Goal: Transaction & Acquisition: Purchase product/service

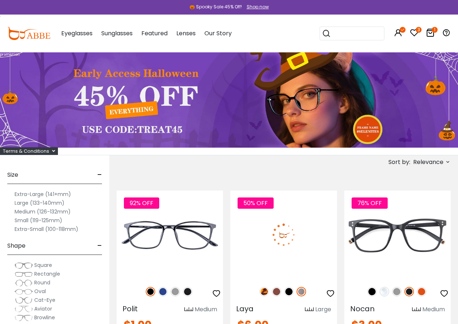
click at [417, 34] on icon at bounding box center [414, 32] width 9 height 9
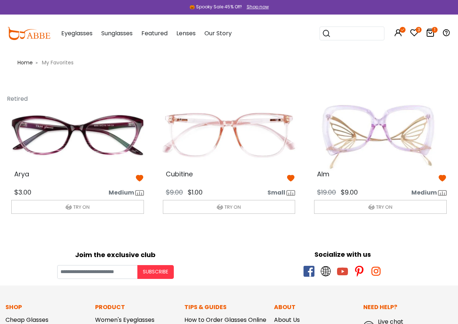
click at [428, 32] on icon at bounding box center [430, 32] width 9 height 9
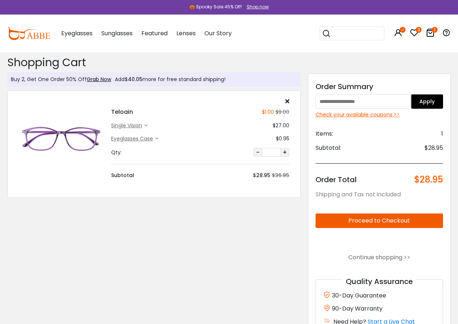
click at [130, 127] on div "single vision" at bounding box center [127, 126] width 33 height 8
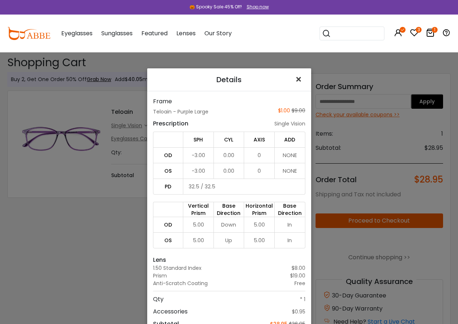
click at [296, 78] on span "×" at bounding box center [300, 80] width 11 height 16
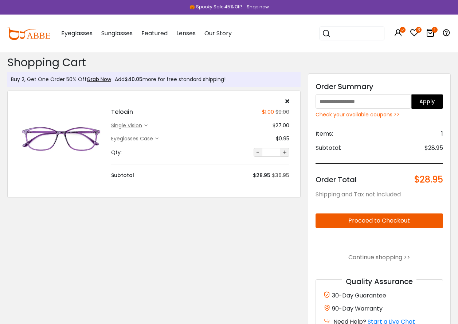
click at [371, 104] on input "text" at bounding box center [363, 101] width 96 height 15
type input "*******"
click at [437, 105] on button "Apply" at bounding box center [427, 101] width 32 height 15
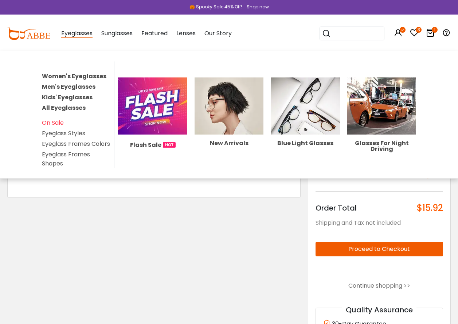
click at [76, 74] on link "Women's Eyeglasses" at bounding box center [74, 76] width 64 height 8
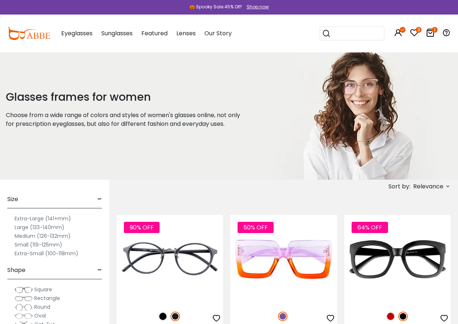
click at [447, 187] on icon at bounding box center [448, 187] width 6 height 6
click at [415, 234] on label "Prices Low To High" at bounding box center [420, 233] width 52 height 9
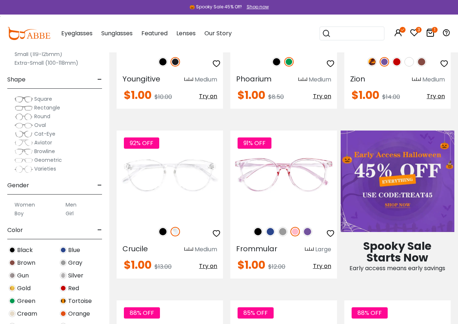
scroll to position [109, 0]
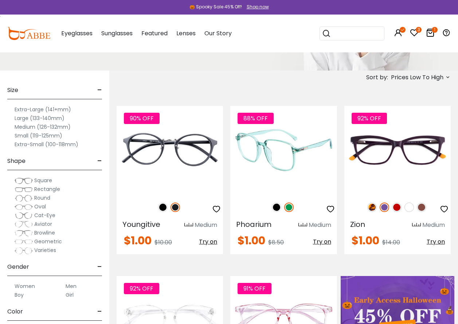
click at [323, 242] on span "Try on" at bounding box center [322, 242] width 18 height 8
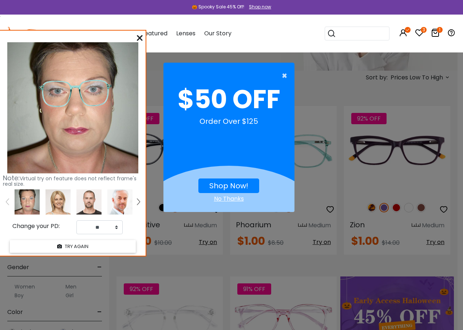
click at [285, 75] on span "×" at bounding box center [286, 75] width 9 height 15
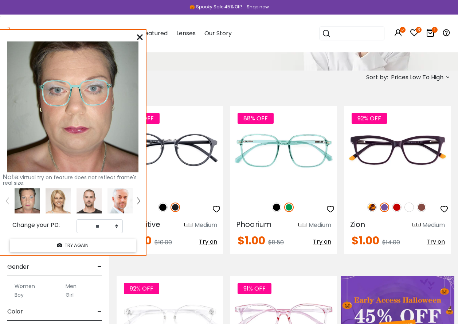
scroll to position [218, 0]
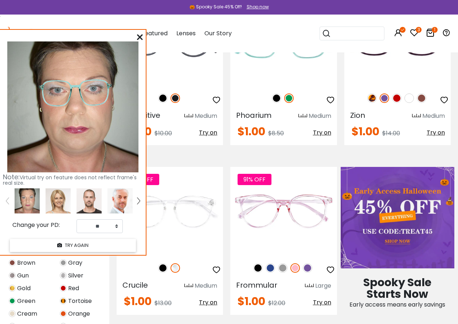
click at [139, 38] on icon at bounding box center [140, 37] width 6 height 6
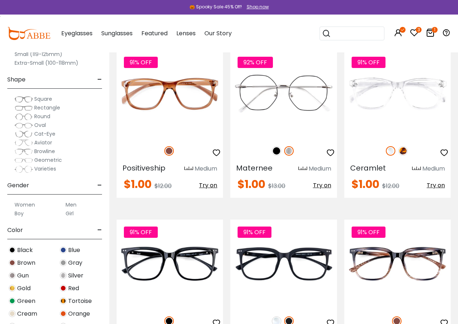
scroll to position [2876, 0]
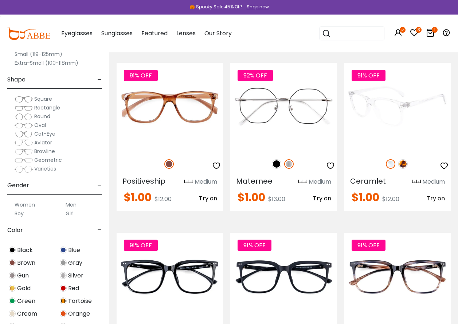
click at [437, 199] on span "Try on" at bounding box center [435, 198] width 18 height 8
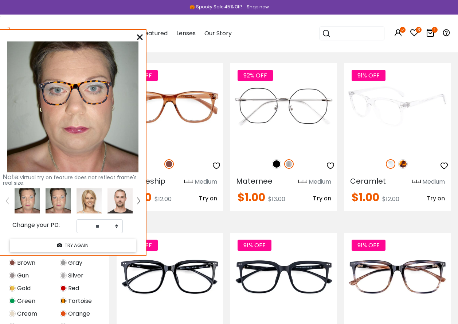
click at [389, 166] on img at bounding box center [390, 163] width 9 height 9
click at [404, 164] on img at bounding box center [402, 163] width 9 height 9
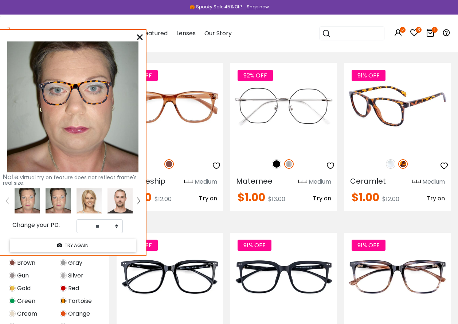
click at [387, 163] on img at bounding box center [390, 163] width 9 height 9
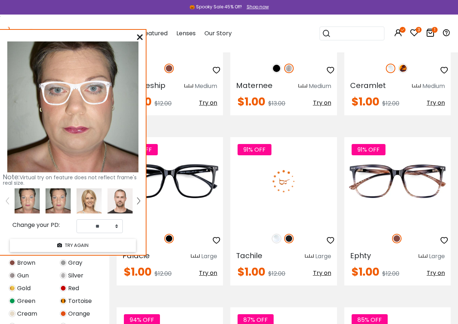
scroll to position [2986, 0]
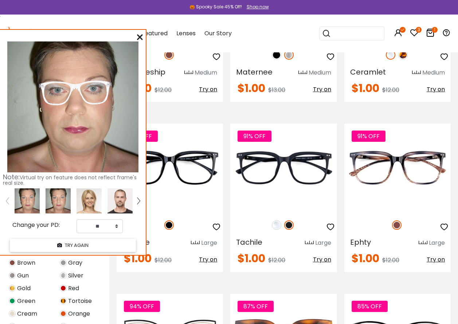
click at [139, 37] on icon at bounding box center [140, 37] width 6 height 6
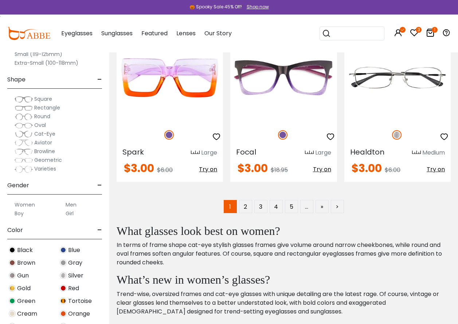
scroll to position [3423, 0]
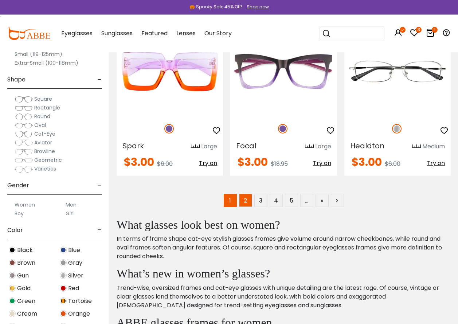
click at [245, 201] on link "2" at bounding box center [245, 200] width 13 height 13
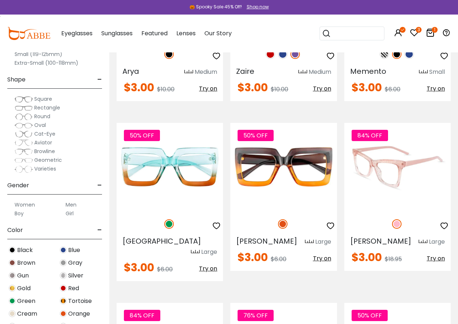
scroll to position [401, 0]
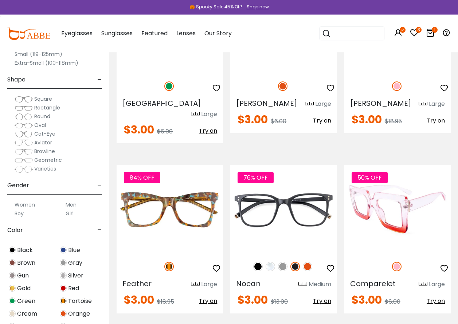
click at [431, 297] on span "Try on" at bounding box center [435, 301] width 18 height 8
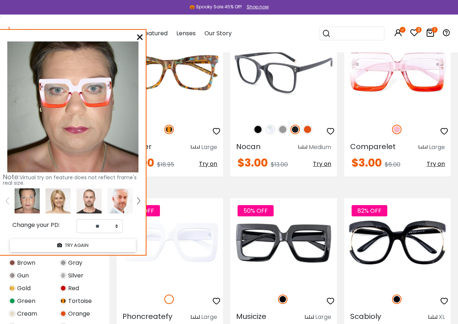
scroll to position [546, 0]
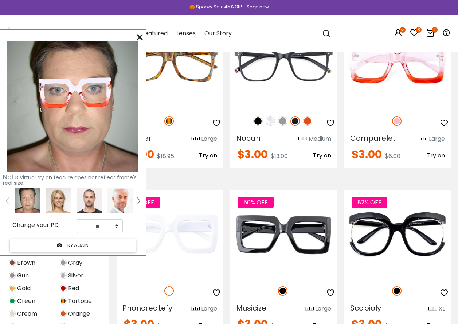
click at [140, 38] on icon at bounding box center [140, 37] width 6 height 6
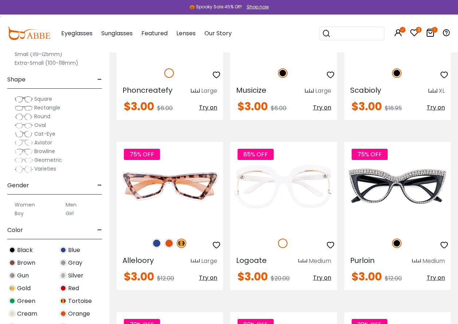
scroll to position [765, 0]
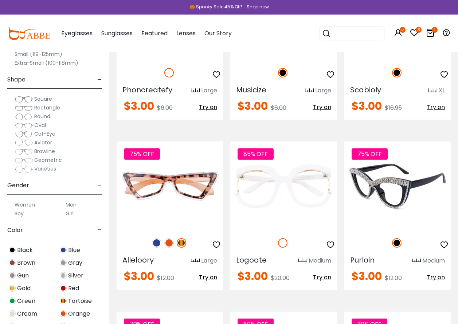
click at [435, 273] on span "Try on" at bounding box center [435, 277] width 18 height 8
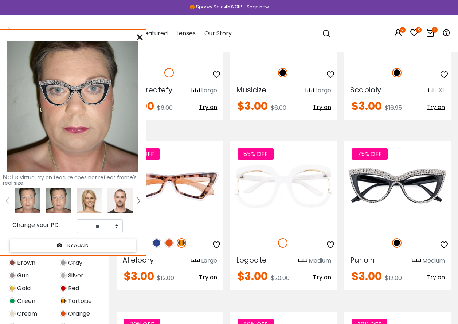
click at [142, 37] on icon at bounding box center [140, 37] width 6 height 6
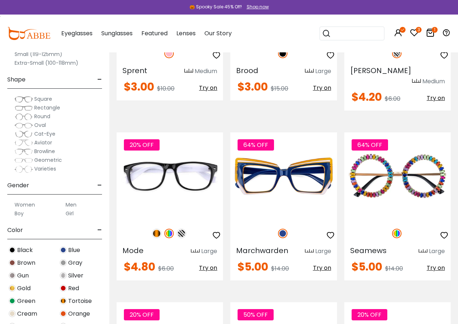
scroll to position [1129, 0]
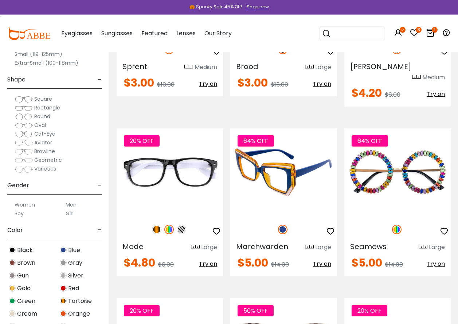
click at [318, 260] on span "Try on" at bounding box center [322, 264] width 18 height 8
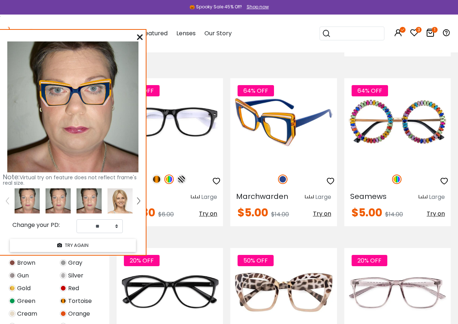
scroll to position [1238, 0]
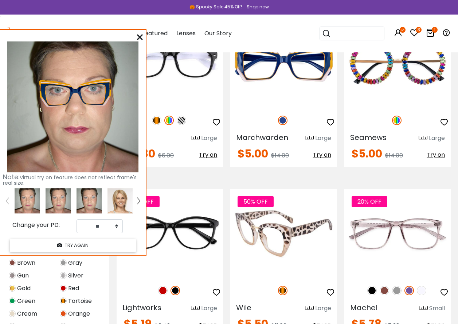
click at [325, 321] on span "Try on" at bounding box center [322, 325] width 18 height 8
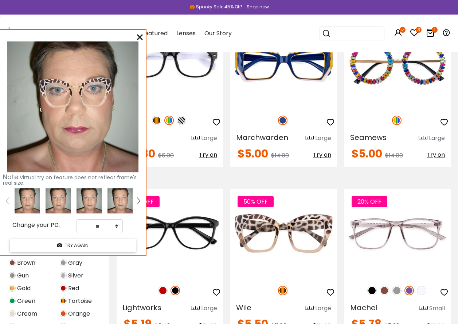
click at [139, 36] on icon at bounding box center [140, 37] width 6 height 6
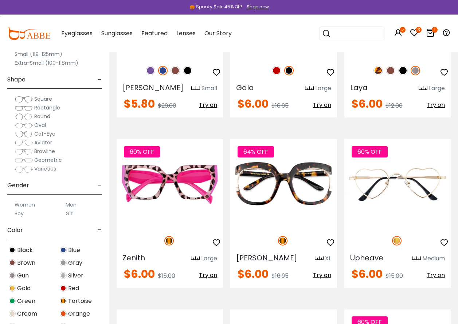
scroll to position [1638, 0]
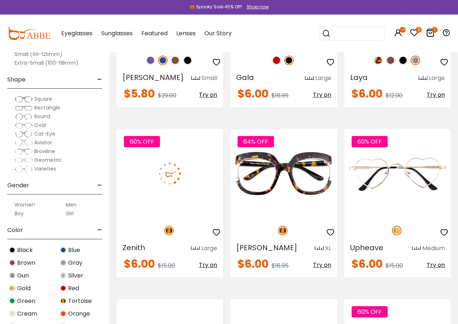
click at [211, 261] on span "Try on" at bounding box center [208, 265] width 18 height 8
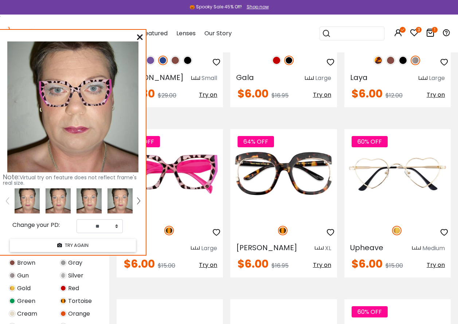
click at [142, 37] on icon at bounding box center [140, 37] width 6 height 6
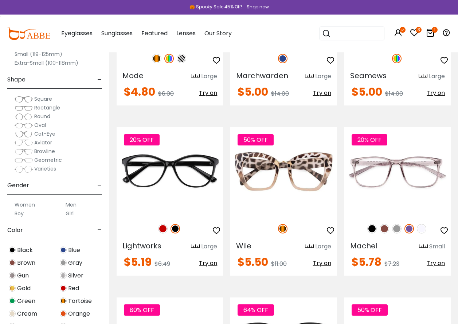
scroll to position [1311, 0]
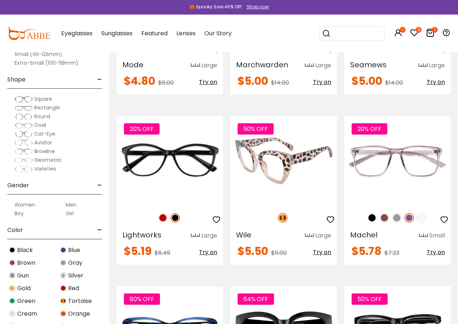
click at [327, 248] on span "Try on" at bounding box center [322, 252] width 18 height 8
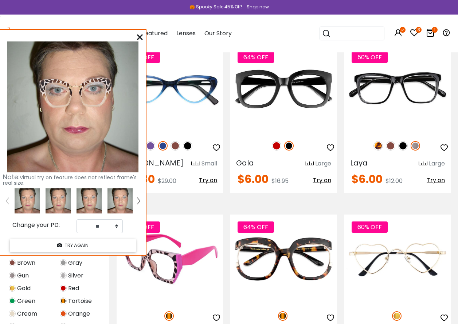
scroll to position [1566, 0]
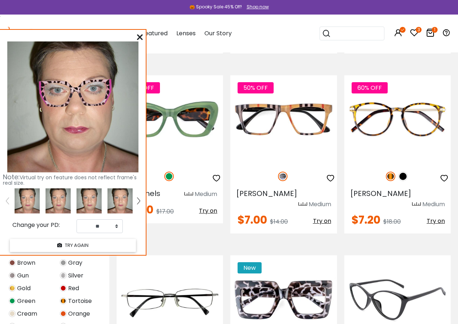
scroll to position [2949, 0]
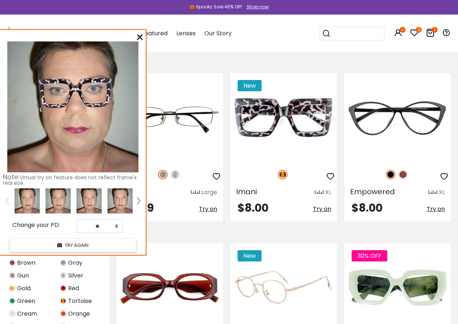
scroll to position [3095, 0]
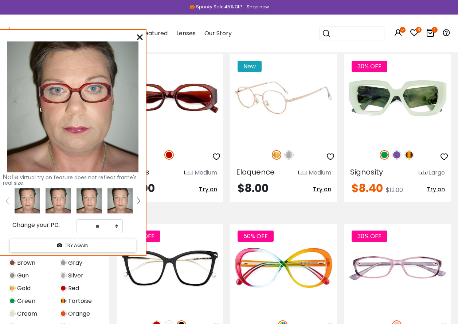
scroll to position [3423, 0]
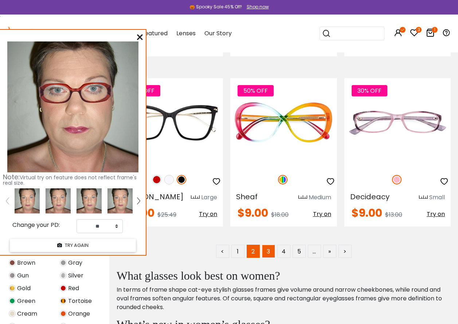
click at [266, 245] on link "3" at bounding box center [268, 251] width 13 height 13
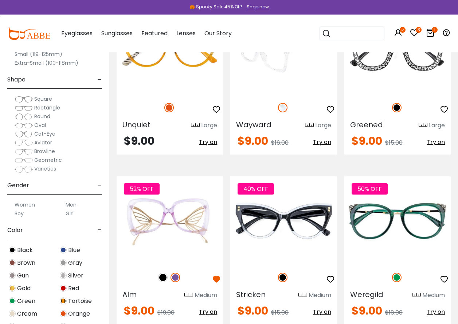
scroll to position [218, 0]
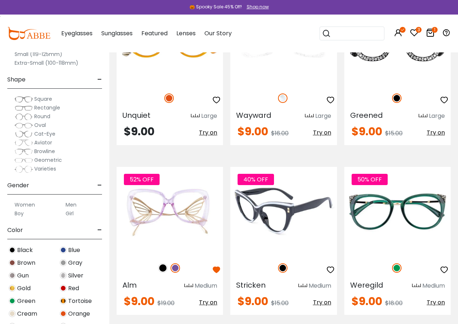
click at [326, 303] on span "Try on" at bounding box center [322, 303] width 18 height 8
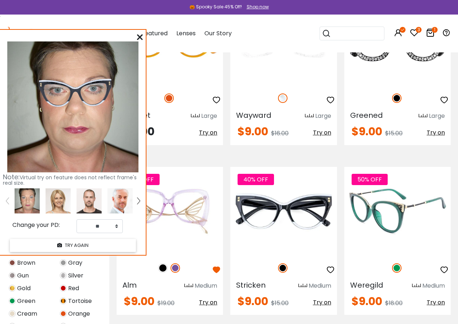
click at [443, 301] on span "Try on" at bounding box center [435, 303] width 18 height 8
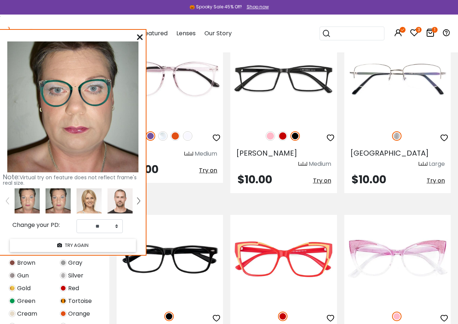
scroll to position [1566, 0]
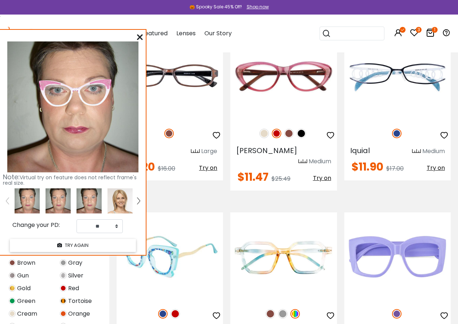
scroll to position [2439, 0]
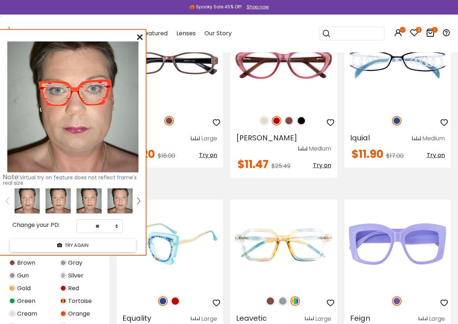
click at [164, 297] on img at bounding box center [162, 301] width 9 height 9
click at [162, 297] on img at bounding box center [162, 301] width 9 height 9
click at [176, 297] on img at bounding box center [174, 301] width 9 height 9
click at [162, 297] on img at bounding box center [162, 301] width 9 height 9
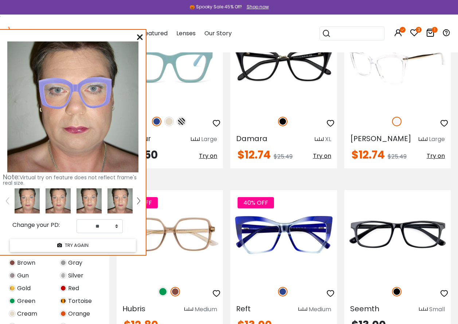
scroll to position [3313, 0]
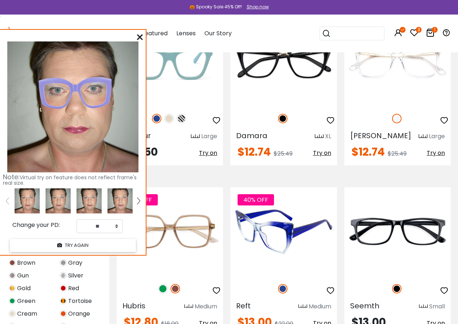
click at [320, 319] on span "Try on" at bounding box center [322, 323] width 18 height 8
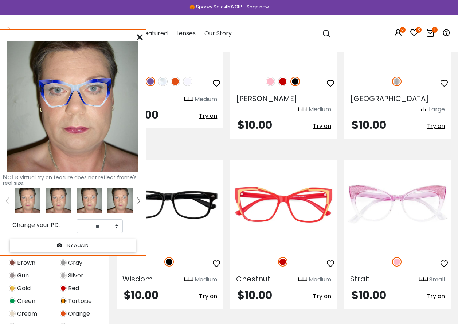
scroll to position [1602, 0]
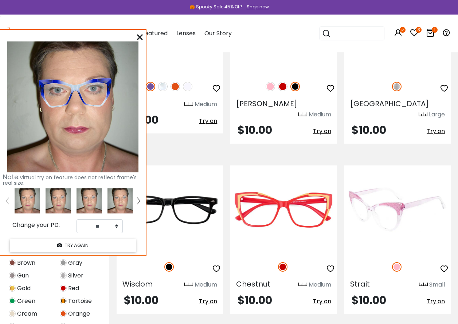
click at [384, 190] on img at bounding box center [397, 210] width 106 height 89
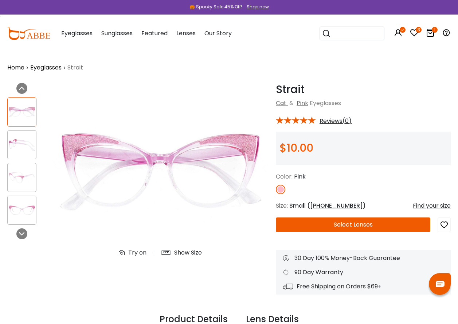
click at [356, 225] on button "Select Lenses" at bounding box center [353, 225] width 154 height 15
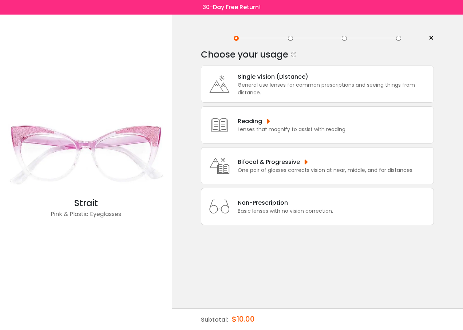
click at [263, 87] on div "General use lenses for common prescriptions and seeing things from distance." at bounding box center [334, 88] width 192 height 15
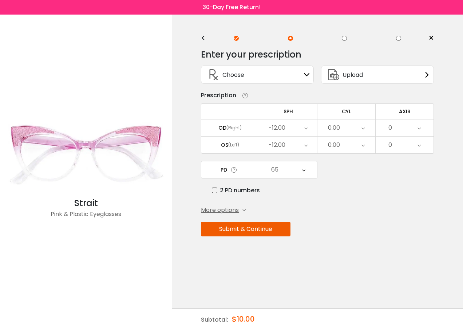
click at [308, 128] on div "-12.00" at bounding box center [288, 127] width 58 height 17
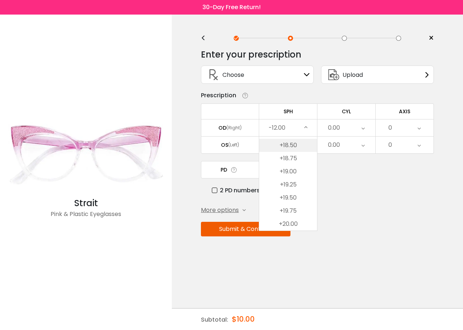
scroll to position [1993, 0]
click at [288, 209] on li "+19.00" at bounding box center [288, 207] width 58 height 13
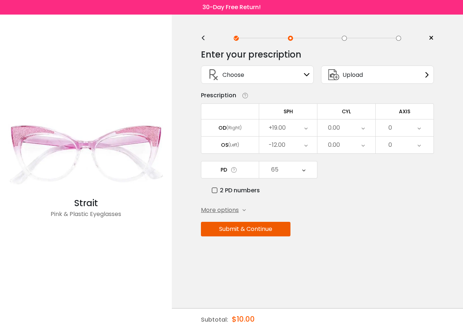
click at [306, 149] on icon at bounding box center [305, 145] width 3 height 17
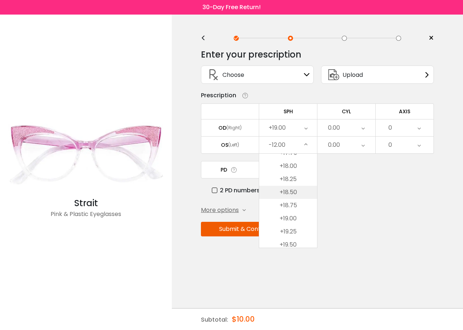
scroll to position [2011, 0]
click at [292, 209] on li "+19.00" at bounding box center [288, 207] width 58 height 13
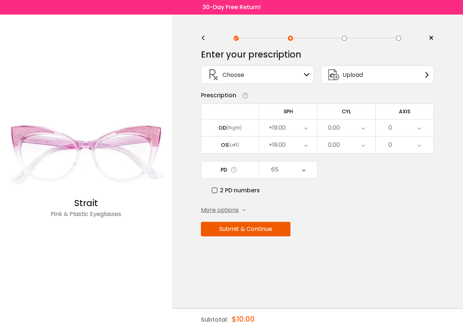
click at [260, 230] on button "Submit & Continue" at bounding box center [246, 229] width 90 height 15
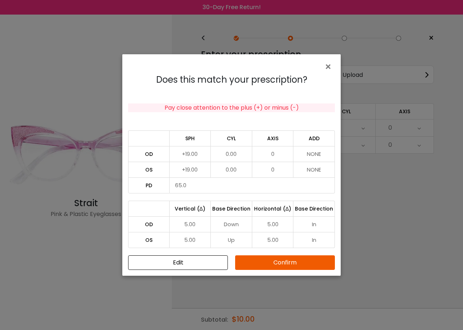
click at [276, 262] on button "Confirm" at bounding box center [285, 262] width 100 height 15
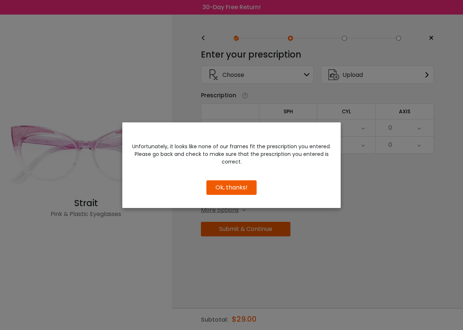
click at [237, 188] on button "Ok, thanks!" at bounding box center [231, 187] width 50 height 15
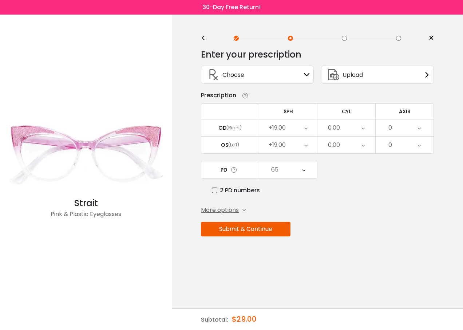
click at [305, 129] on icon at bounding box center [305, 127] width 3 height 17
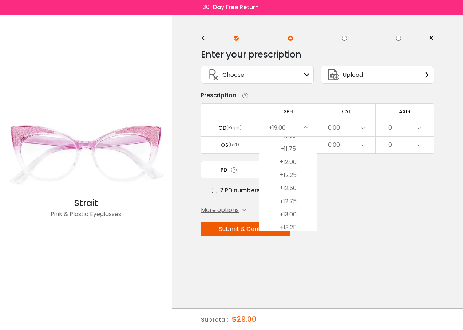
scroll to position [1646, 0]
click at [288, 189] on li "+12.00" at bounding box center [288, 187] width 58 height 13
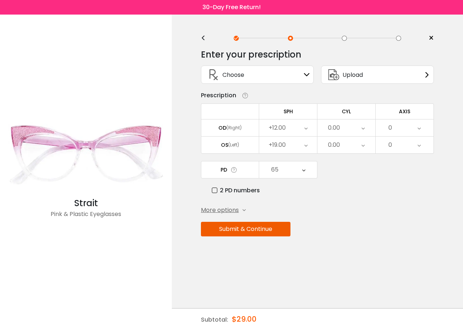
click at [305, 146] on icon at bounding box center [305, 145] width 3 height 17
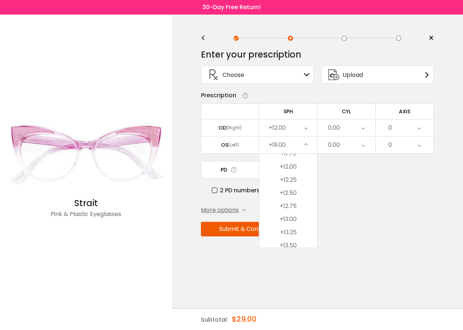
scroll to position [1683, 0]
click at [287, 170] on li "+12.00" at bounding box center [288, 168] width 58 height 13
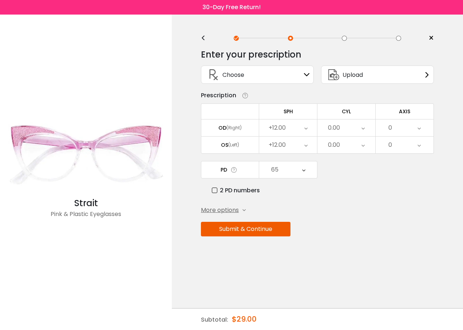
click at [265, 233] on button "Submit & Continue" at bounding box center [246, 229] width 90 height 15
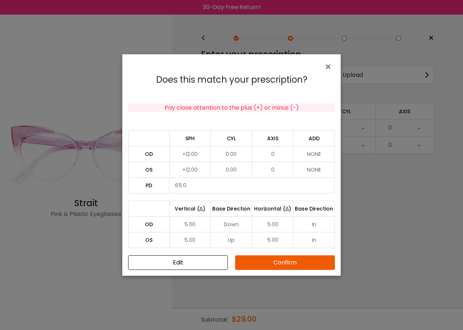
click at [301, 261] on button "Confirm" at bounding box center [285, 262] width 100 height 15
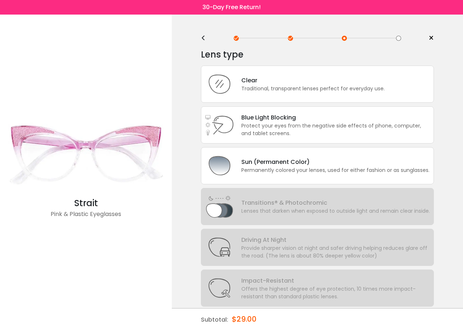
click at [203, 36] on div "<" at bounding box center [206, 38] width 11 height 6
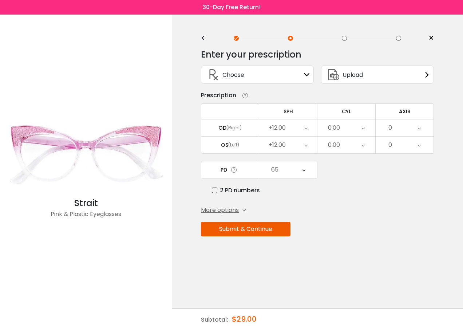
click at [307, 125] on icon at bounding box center [305, 127] width 3 height 17
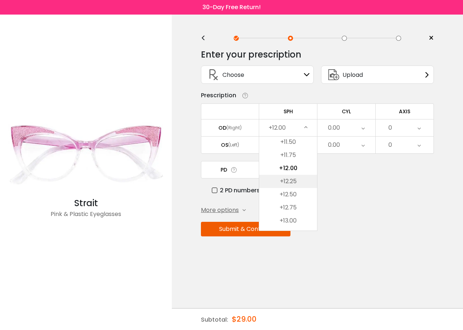
scroll to position [1716, 0]
click at [293, 221] on li "+14.00" at bounding box center [288, 222] width 58 height 13
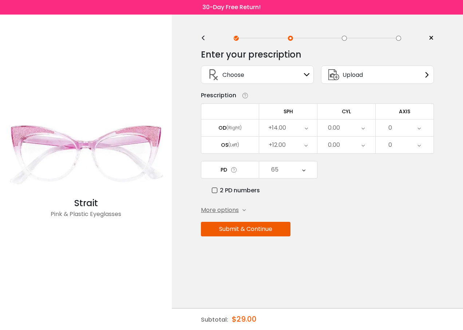
click at [309, 143] on div "+12.00" at bounding box center [288, 145] width 58 height 17
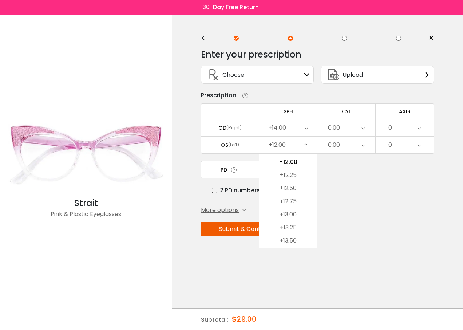
scroll to position [1753, 0]
click at [299, 205] on li "+14.00" at bounding box center [288, 203] width 58 height 13
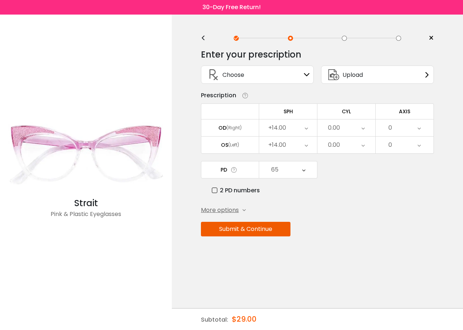
click at [257, 231] on button "Submit & Continue" at bounding box center [246, 229] width 90 height 15
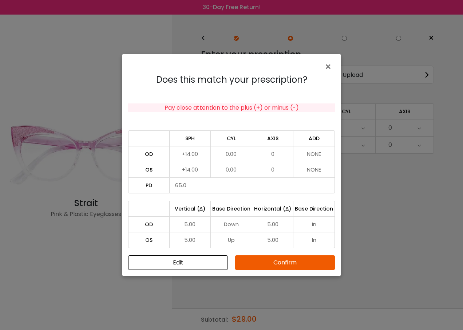
click at [296, 259] on button "Confirm" at bounding box center [285, 262] width 100 height 15
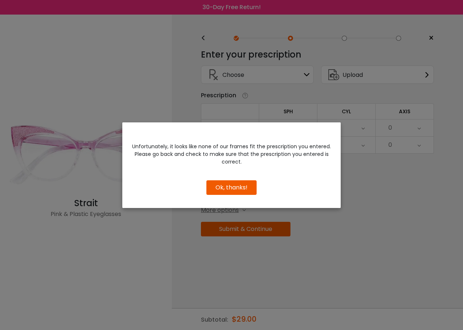
click at [238, 187] on button "Ok, thanks!" at bounding box center [231, 187] width 50 height 15
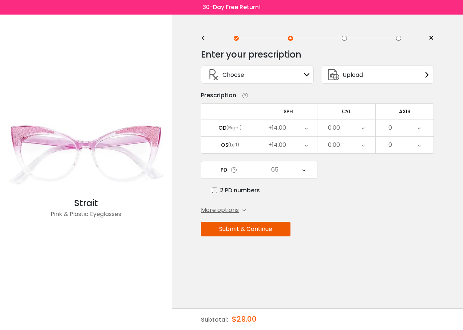
click at [306, 129] on icon at bounding box center [306, 127] width 3 height 17
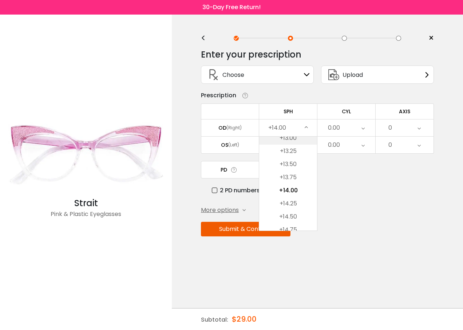
click at [283, 142] on li "+13.00" at bounding box center [288, 137] width 58 height 13
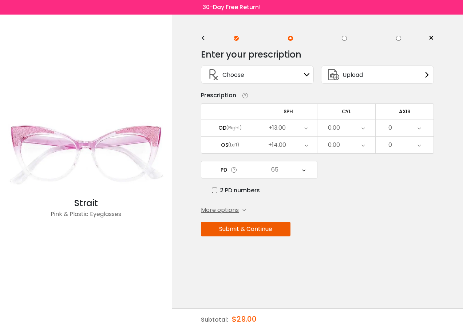
click at [307, 146] on icon at bounding box center [306, 145] width 3 height 17
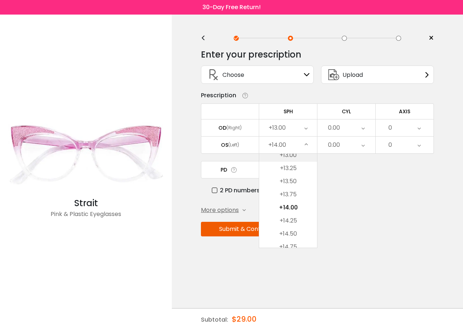
click at [289, 156] on li "+13.00" at bounding box center [288, 155] width 58 height 13
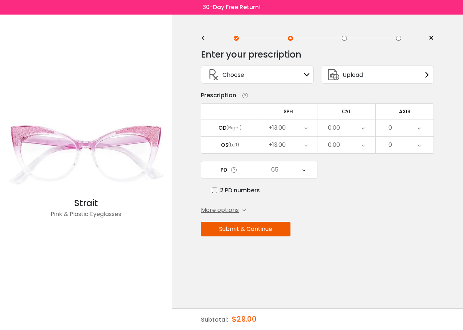
click at [271, 228] on button "Submit & Continue" at bounding box center [246, 229] width 90 height 15
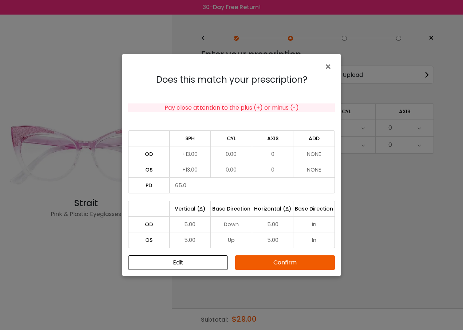
click at [275, 264] on button "Confirm" at bounding box center [285, 262] width 100 height 15
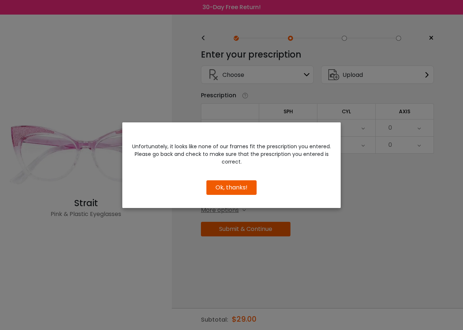
click at [243, 190] on button "Ok, thanks!" at bounding box center [231, 187] width 50 height 15
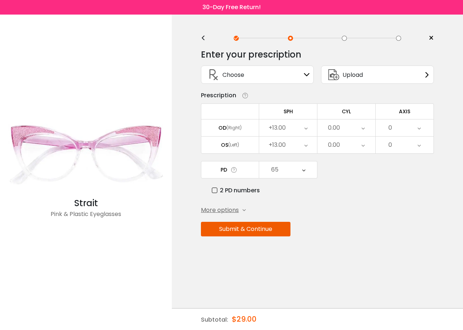
click at [305, 126] on icon at bounding box center [305, 127] width 3 height 17
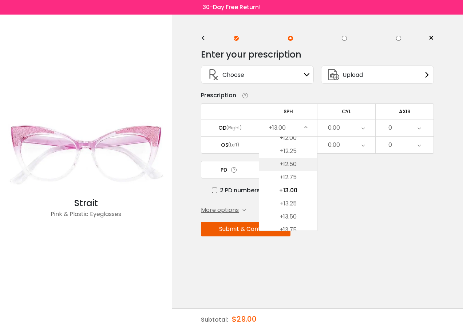
click at [293, 161] on li "+12.50" at bounding box center [288, 164] width 58 height 13
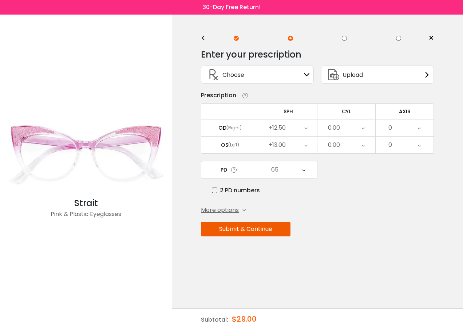
click at [308, 144] on icon at bounding box center [305, 145] width 3 height 17
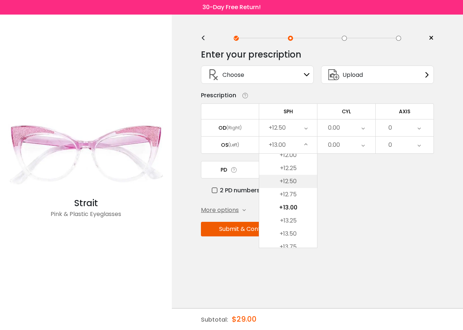
click at [289, 182] on li "+12.50" at bounding box center [288, 181] width 58 height 13
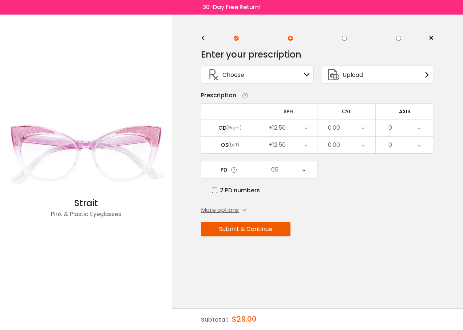
click at [306, 172] on div "65" at bounding box center [288, 169] width 58 height 17
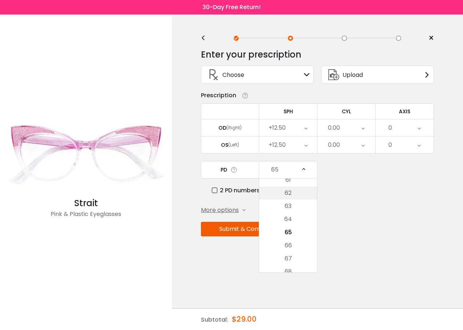
click at [294, 196] on li "62" at bounding box center [288, 192] width 58 height 13
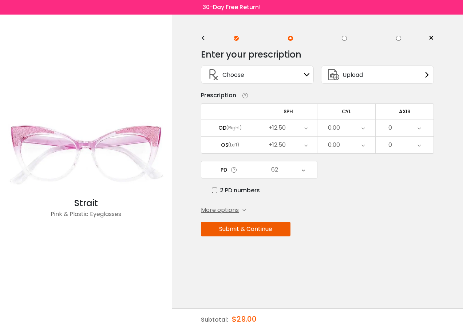
click at [259, 226] on button "Submit & Continue" at bounding box center [246, 229] width 90 height 15
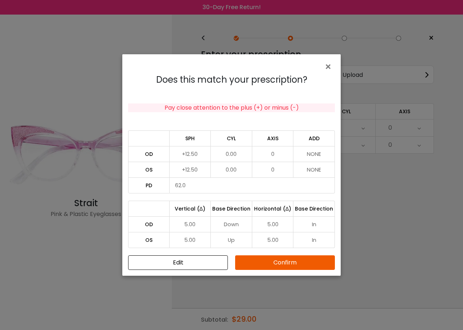
click at [277, 260] on button "Confirm" at bounding box center [285, 262] width 100 height 15
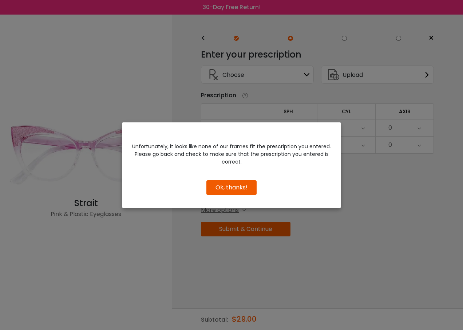
click at [248, 185] on button "Ok, thanks!" at bounding box center [231, 187] width 50 height 15
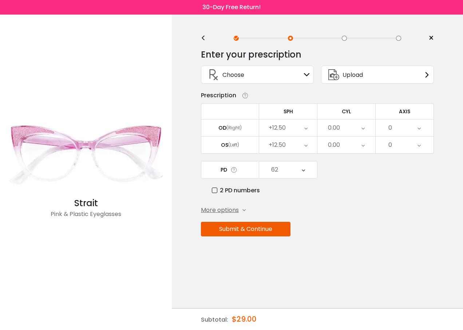
click at [308, 126] on div "+12.50" at bounding box center [288, 127] width 58 height 17
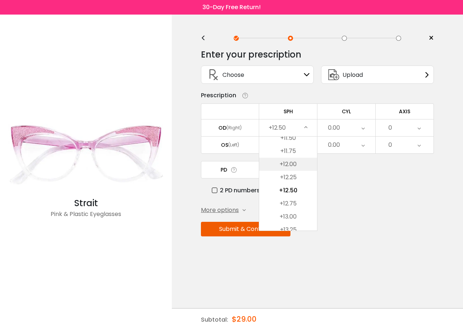
click at [290, 164] on li "+12.00" at bounding box center [288, 164] width 58 height 13
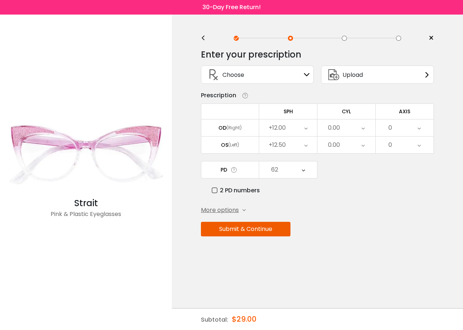
click at [304, 145] on icon at bounding box center [305, 145] width 3 height 17
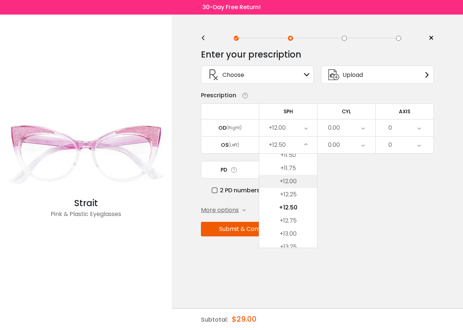
click at [289, 180] on li "+12.00" at bounding box center [288, 181] width 58 height 13
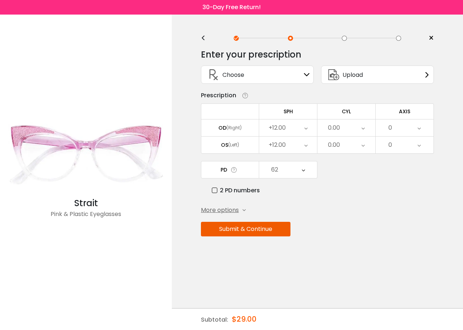
click at [248, 226] on button "Submit & Continue" at bounding box center [246, 229] width 90 height 15
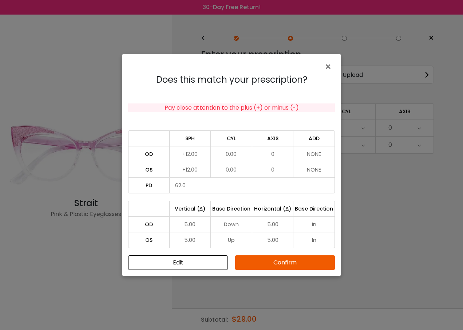
click at [275, 261] on button "Confirm" at bounding box center [285, 262] width 100 height 15
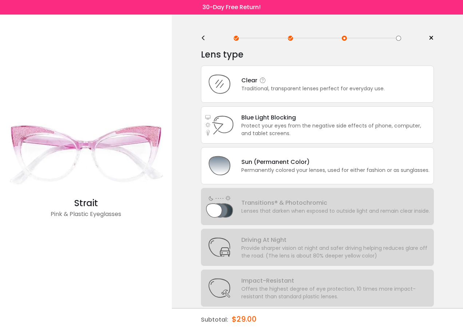
click at [259, 88] on div "Traditional, transparent lenses perfect for everyday use." at bounding box center [312, 89] width 143 height 8
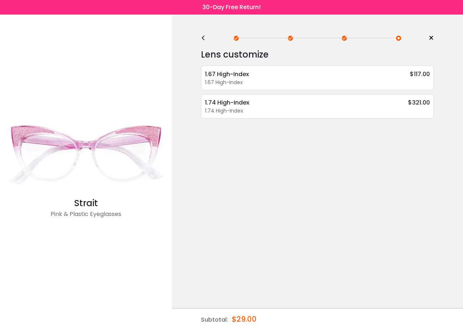
click at [204, 40] on div "<" at bounding box center [206, 38] width 11 height 6
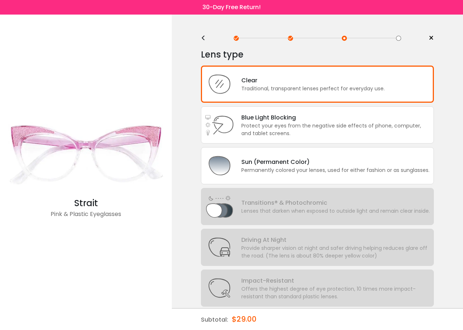
click at [209, 40] on div "<" at bounding box center [206, 38] width 11 height 6
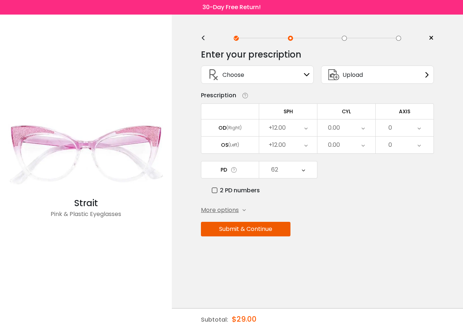
click at [312, 129] on div "+12.00" at bounding box center [288, 127] width 58 height 17
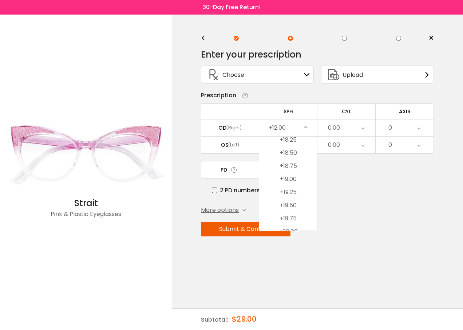
scroll to position [2029, 0]
click at [287, 226] on li "+20.00" at bounding box center [288, 223] width 58 height 13
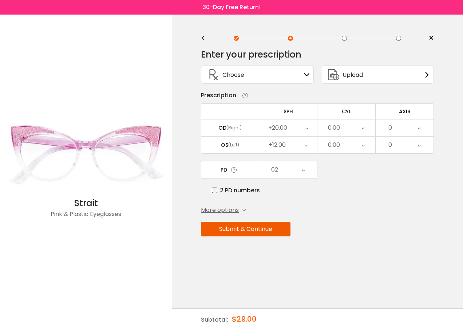
click at [308, 145] on div "+12.00" at bounding box center [288, 145] width 58 height 17
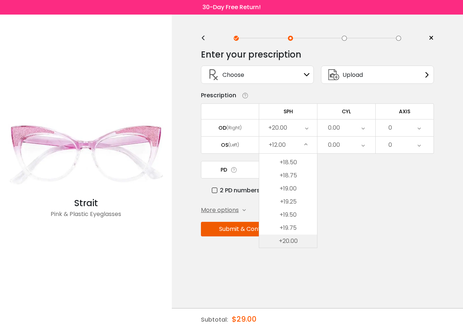
click at [293, 241] on li "+20.00" at bounding box center [288, 240] width 58 height 13
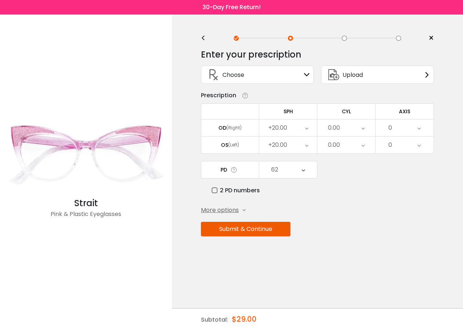
click at [305, 170] on div "62" at bounding box center [288, 169] width 58 height 17
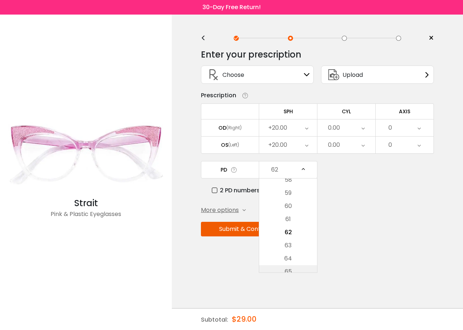
click at [292, 267] on li "65" at bounding box center [288, 271] width 58 height 13
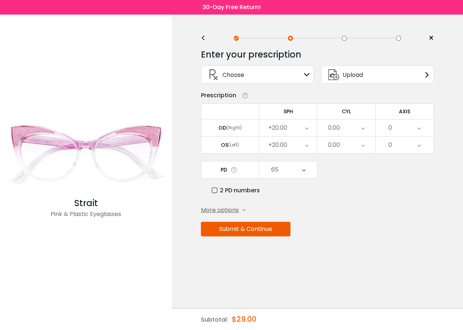
click at [239, 231] on button "Submit & Continue" at bounding box center [246, 229] width 90 height 15
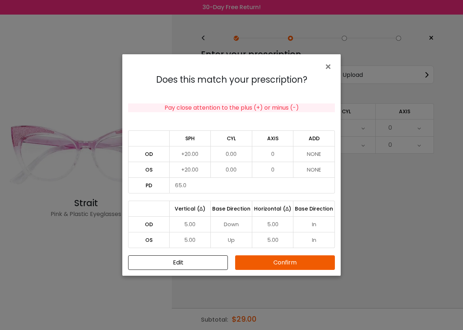
click at [203, 267] on button "Edit" at bounding box center [178, 262] width 100 height 15
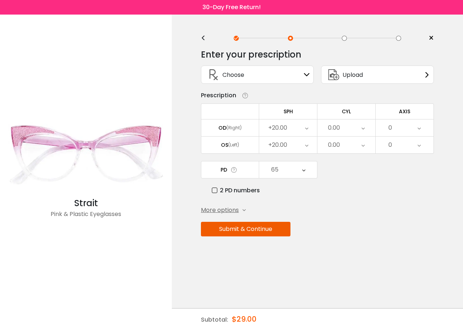
click at [228, 211] on span "More options" at bounding box center [220, 210] width 38 height 9
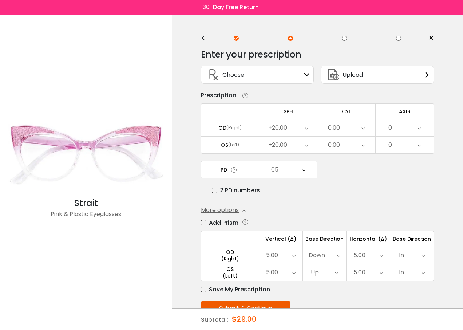
click at [205, 224] on label "Add Prism" at bounding box center [220, 222] width 38 height 9
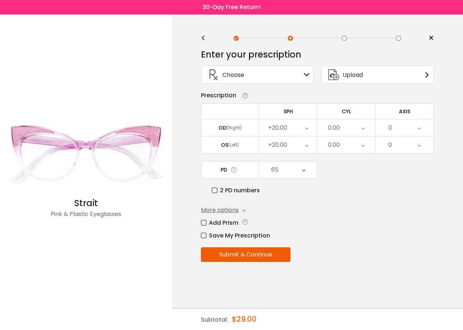
click at [250, 256] on button "Submit & Continue" at bounding box center [246, 254] width 90 height 15
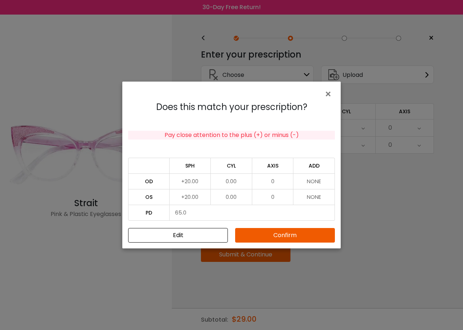
click at [281, 238] on button "Confirm" at bounding box center [285, 235] width 100 height 15
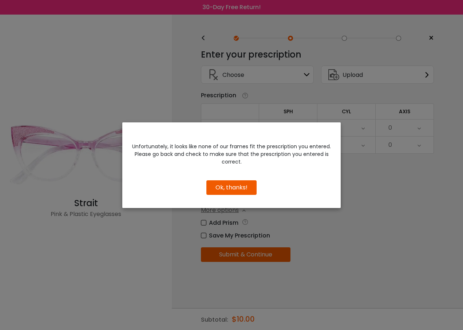
click at [225, 184] on button "Ok, thanks!" at bounding box center [231, 187] width 50 height 15
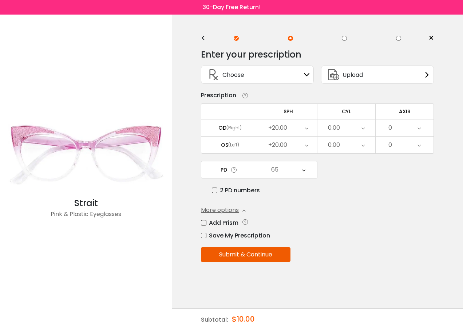
click at [307, 127] on icon at bounding box center [306, 127] width 3 height 17
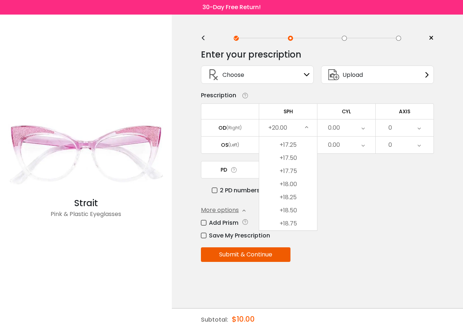
scroll to position [1957, 0]
click at [292, 194] on li "+18.00" at bounding box center [288, 191] width 58 height 13
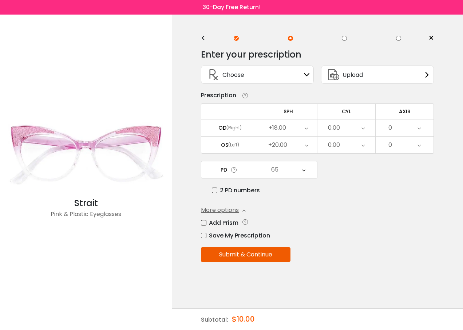
click at [310, 145] on div "+20.00" at bounding box center [288, 145] width 58 height 17
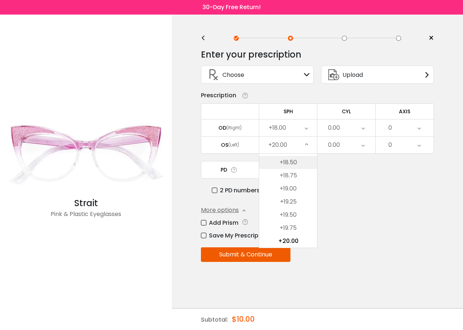
scroll to position [1993, 0]
click at [291, 175] on li "+18.00" at bounding box center [288, 172] width 58 height 13
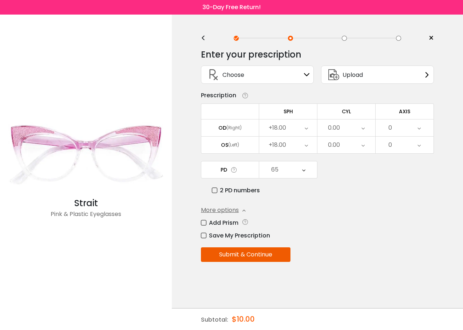
click at [257, 256] on button "Submit & Continue" at bounding box center [246, 254] width 90 height 15
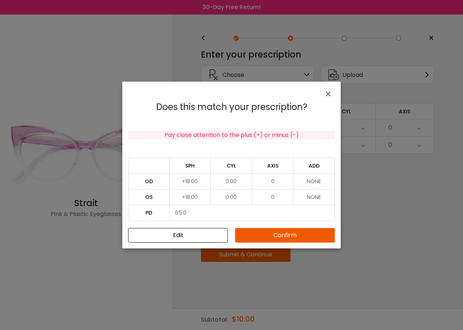
click at [282, 233] on button "Confirm" at bounding box center [285, 235] width 100 height 15
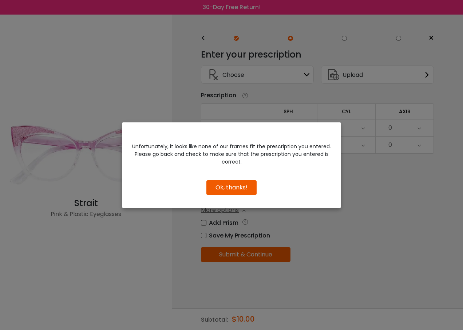
click at [232, 186] on button "Ok, thanks!" at bounding box center [231, 187] width 50 height 15
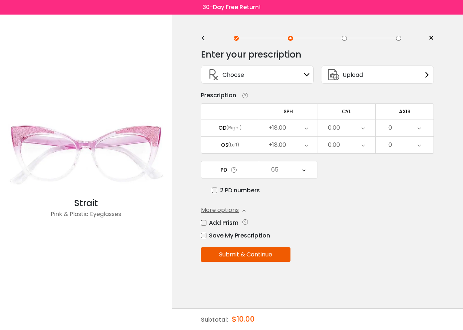
click at [307, 127] on icon at bounding box center [306, 127] width 3 height 17
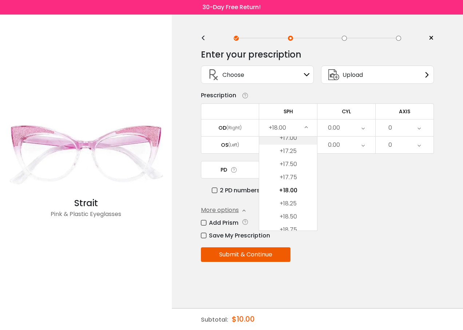
click at [292, 141] on li "+17.00" at bounding box center [288, 137] width 58 height 13
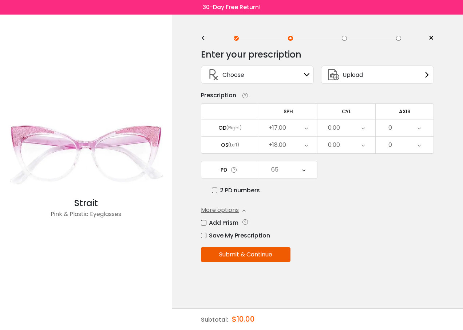
click at [307, 146] on icon at bounding box center [306, 145] width 3 height 17
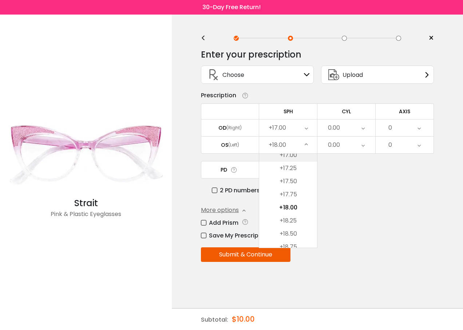
click at [292, 158] on li "+17.00" at bounding box center [288, 155] width 58 height 13
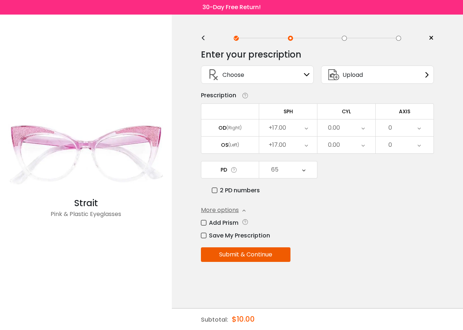
click at [305, 129] on icon at bounding box center [306, 127] width 3 height 17
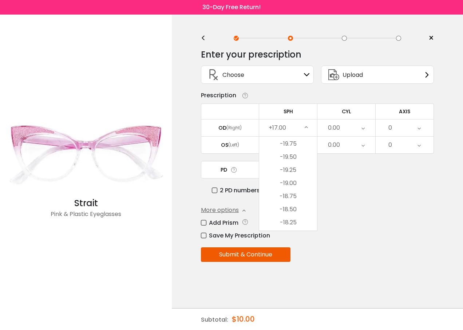
scroll to position [0, 0]
click at [296, 141] on li "-20.00" at bounding box center [288, 143] width 58 height 13
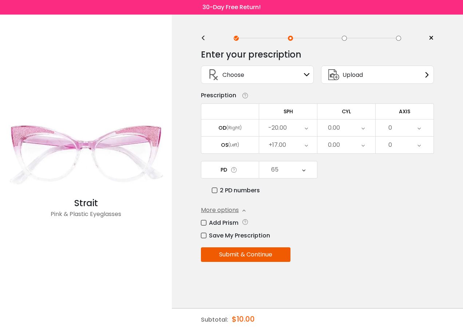
click at [308, 144] on icon at bounding box center [306, 145] width 3 height 17
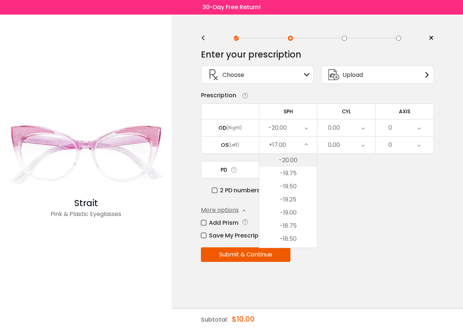
click at [292, 166] on li "-20.00" at bounding box center [288, 160] width 58 height 13
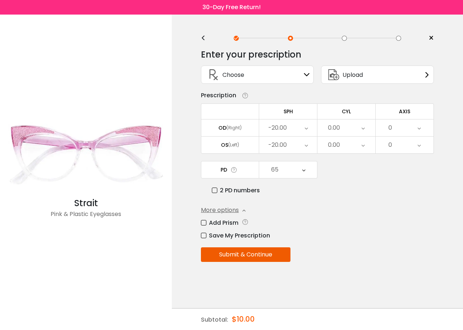
click at [249, 253] on button "Submit & Continue" at bounding box center [246, 254] width 90 height 15
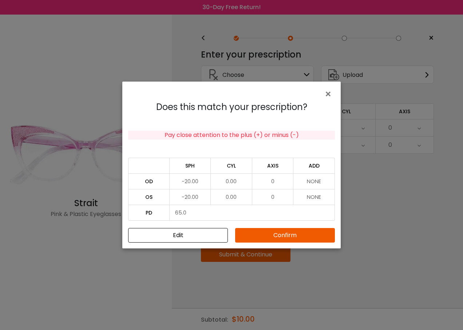
click at [273, 236] on button "Confirm" at bounding box center [285, 235] width 100 height 15
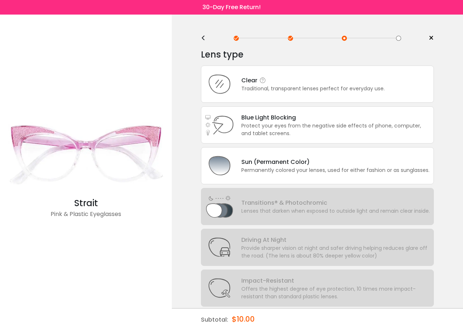
click at [254, 89] on div "Traditional, transparent lenses perfect for everyday use." at bounding box center [312, 89] width 143 height 8
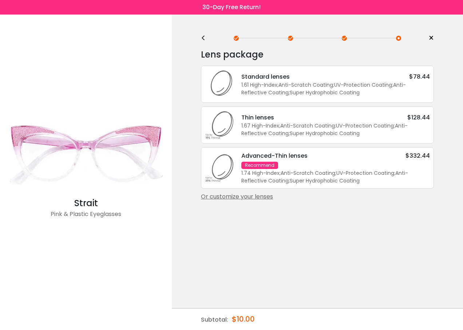
click at [253, 196] on div "Or customize your lenses" at bounding box center [317, 196] width 233 height 9
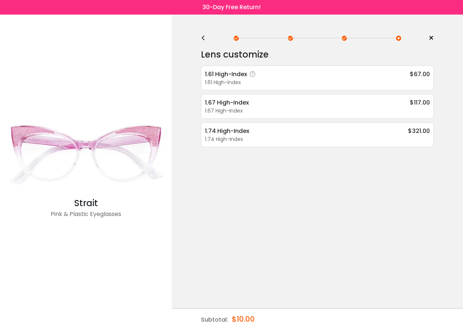
click at [221, 78] on div "1.61 High-Index" at bounding box center [231, 74] width 53 height 9
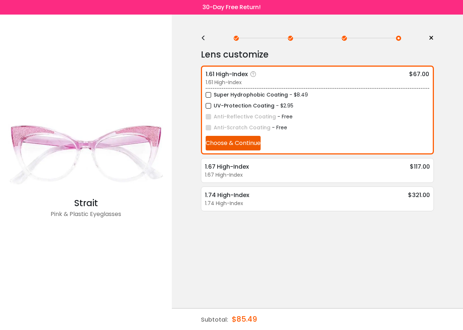
click at [243, 148] on button "Choose & Continue" at bounding box center [233, 143] width 55 height 15
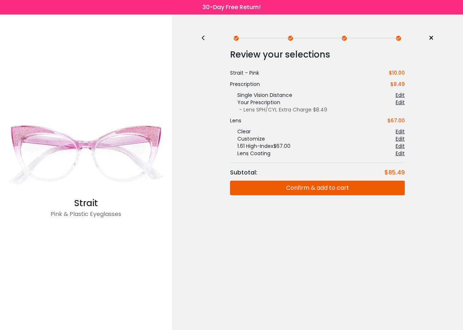
click at [319, 185] on button "Confirm & add to cart" at bounding box center [317, 188] width 175 height 15
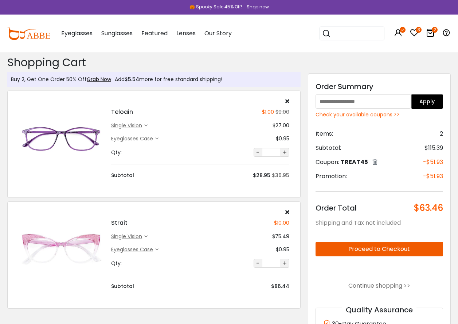
scroll to position [36, 0]
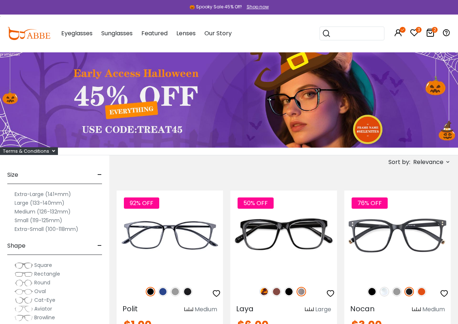
click at [449, 160] on icon at bounding box center [448, 162] width 6 height 6
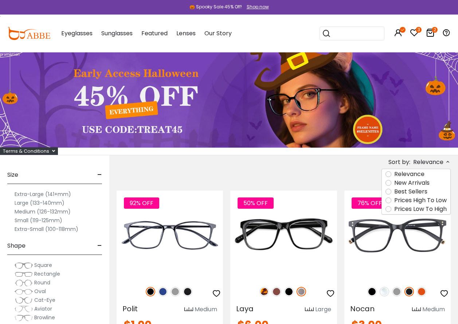
click at [420, 209] on label "Prices Low To High" at bounding box center [420, 209] width 52 height 9
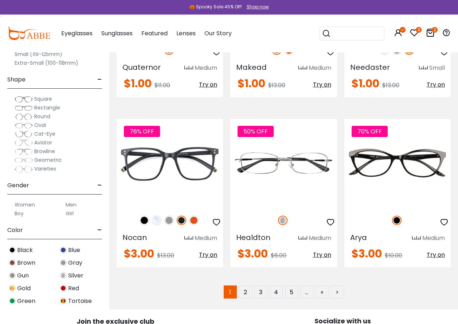
scroll to position [3459, 0]
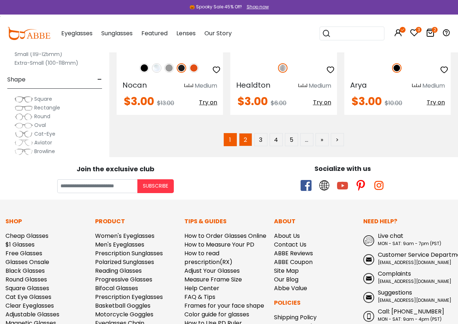
click at [246, 134] on link "2" at bounding box center [245, 139] width 13 height 13
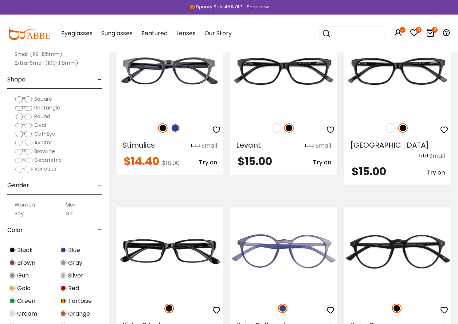
scroll to position [3459, 0]
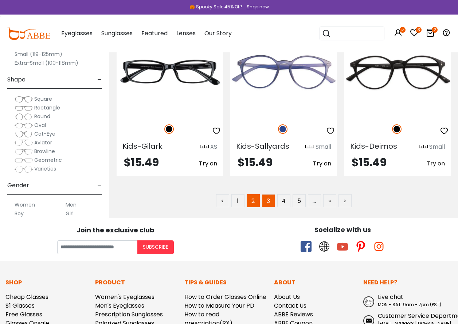
click at [269, 194] on link "3" at bounding box center [268, 200] width 13 height 13
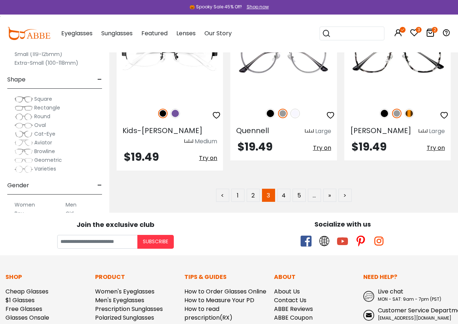
scroll to position [3565, 0]
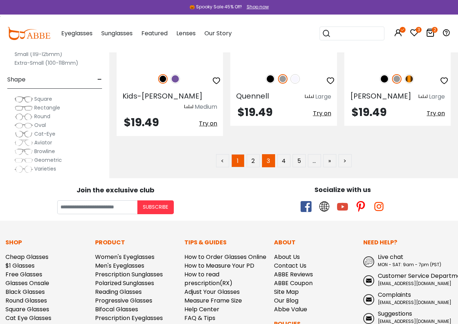
click at [240, 154] on link "1" at bounding box center [237, 160] width 13 height 13
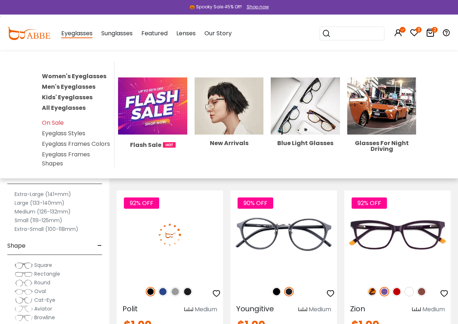
click at [73, 76] on link "Women's Eyeglasses" at bounding box center [74, 76] width 64 height 8
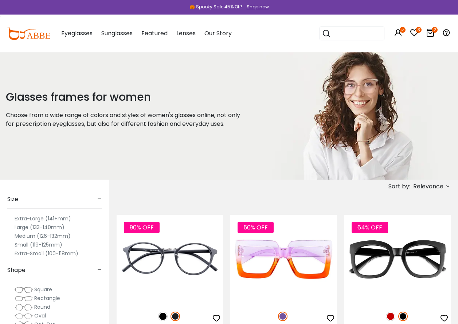
click at [438, 186] on span "Relevance" at bounding box center [428, 186] width 30 height 13
click at [407, 236] on label "Prices Low To High" at bounding box center [420, 233] width 52 height 9
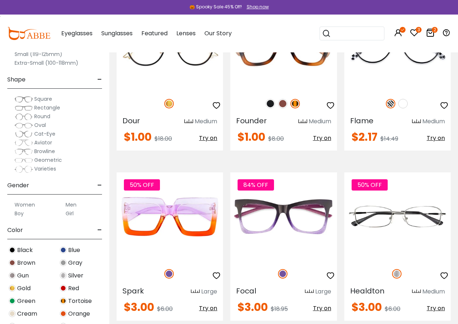
scroll to position [3423, 0]
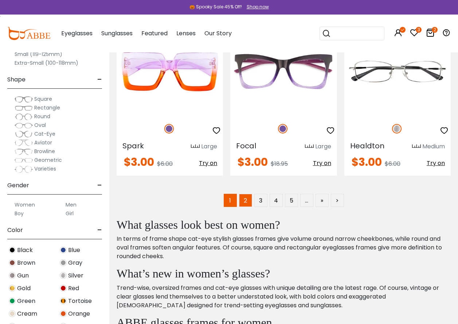
click at [244, 203] on link "2" at bounding box center [245, 200] width 13 height 13
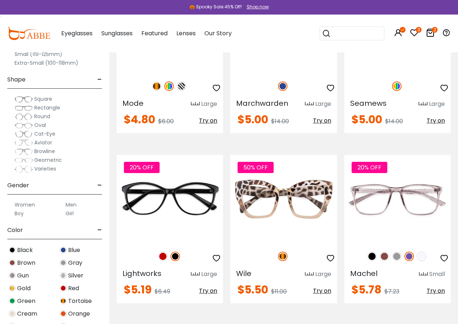
scroll to position [1274, 0]
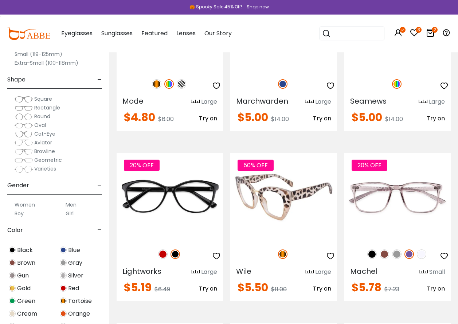
click at [289, 177] on img at bounding box center [283, 197] width 106 height 89
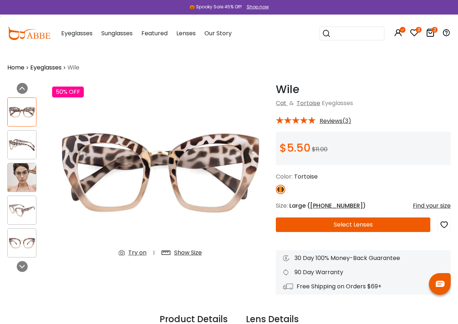
click at [348, 227] on button "Select Lenses" at bounding box center [353, 225] width 154 height 15
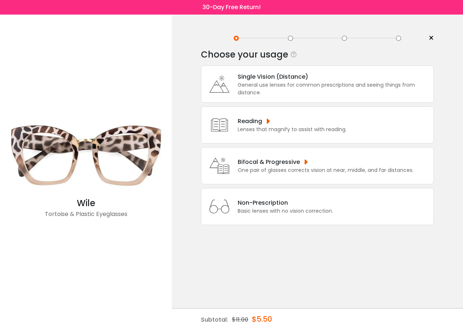
click at [261, 75] on div "Single Vision (Distance)" at bounding box center [334, 76] width 192 height 9
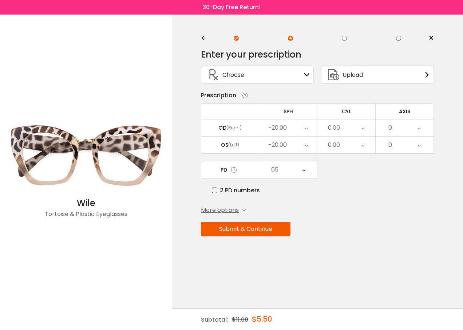
click at [305, 126] on icon at bounding box center [306, 127] width 3 height 17
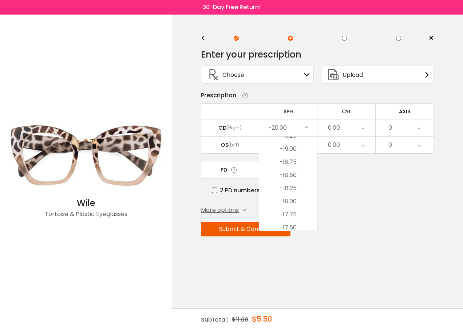
scroll to position [109, 0]
click at [291, 218] on li "-16.50" at bounding box center [288, 217] width 58 height 13
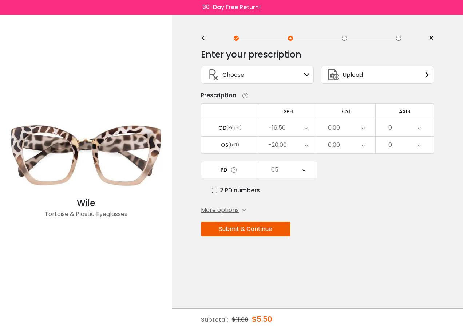
click at [304, 145] on div "-20.00" at bounding box center [288, 145] width 58 height 17
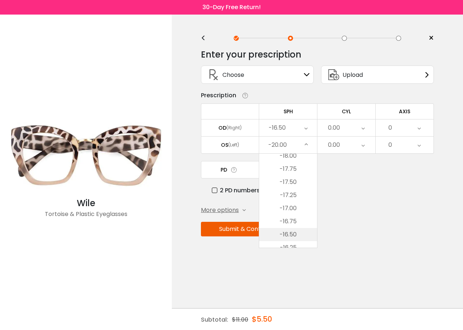
click at [290, 232] on li "-16.50" at bounding box center [288, 234] width 58 height 13
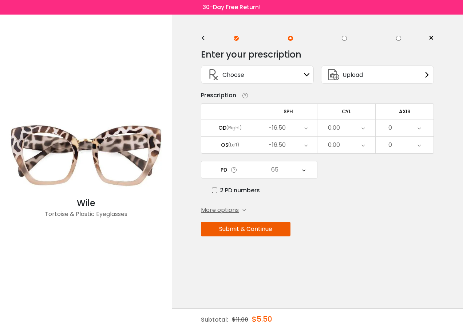
click at [265, 231] on button "Submit & Continue" at bounding box center [246, 229] width 90 height 15
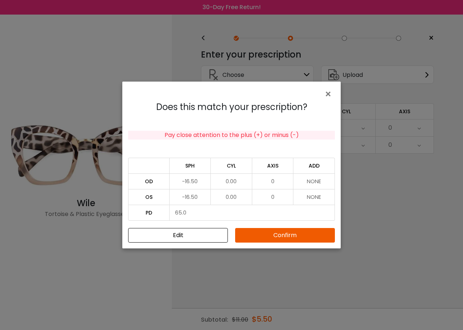
click at [274, 233] on button "Confirm" at bounding box center [285, 235] width 100 height 15
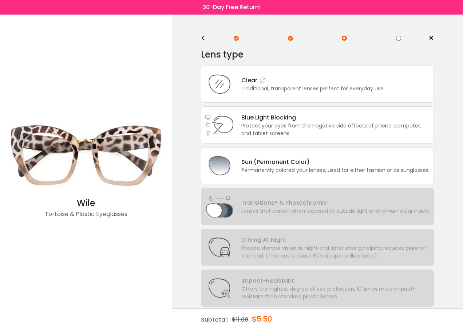
click at [272, 87] on div "Traditional, transparent lenses perfect for everyday use." at bounding box center [312, 89] width 143 height 8
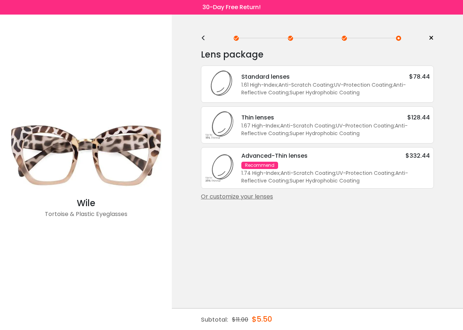
click at [263, 197] on div "Or customize your lenses" at bounding box center [317, 196] width 233 height 9
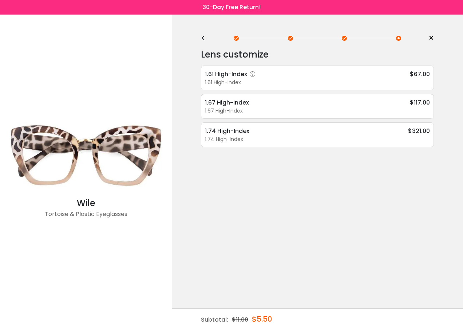
click at [223, 81] on div "1.61 High-Index" at bounding box center [317, 83] width 225 height 8
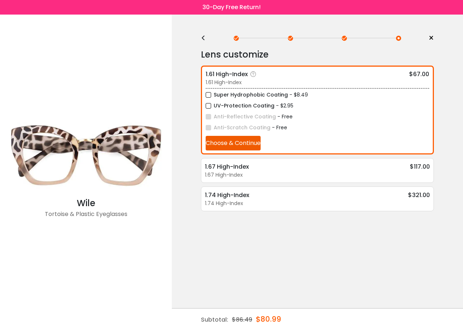
click at [221, 147] on button "Choose & Continue" at bounding box center [233, 143] width 55 height 15
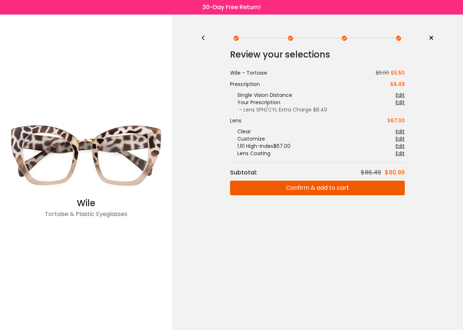
click at [316, 194] on button "Confirm & add to cart" at bounding box center [317, 188] width 175 height 15
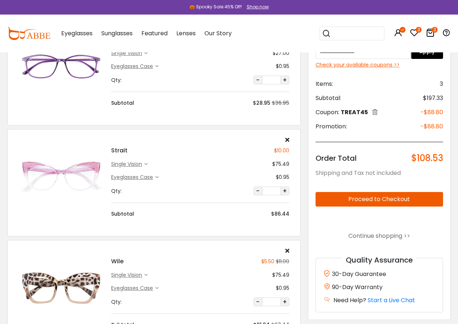
scroll to position [73, 0]
